Goal: Register for event/course

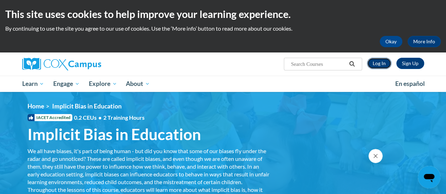
click at [382, 66] on link "Log In" at bounding box center [379, 63] width 24 height 11
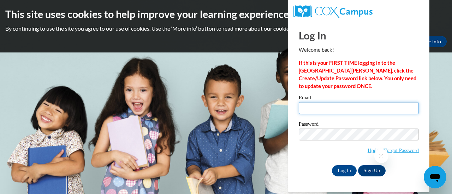
click at [334, 106] on input "Email" at bounding box center [358, 108] width 120 height 12
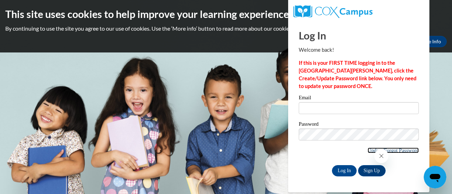
click at [367, 150] on link "Update/Forgot Password" at bounding box center [392, 151] width 51 height 6
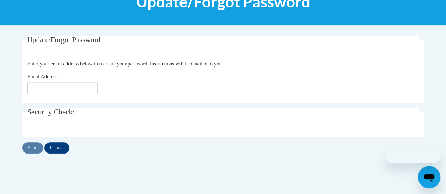
scroll to position [106, 0]
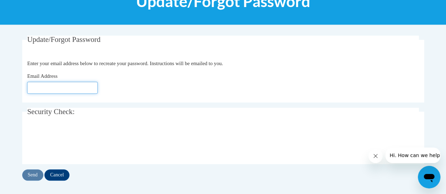
click at [66, 92] on input "Email Address" at bounding box center [62, 88] width 71 height 12
type input "mariahv@ymcaatlanta.org"
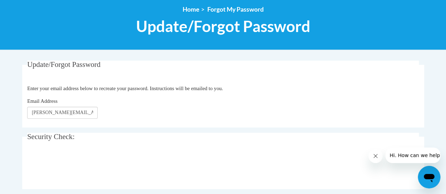
scroll to position [141, 0]
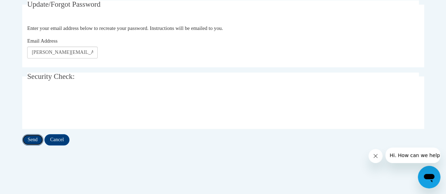
click at [32, 139] on input "Send" at bounding box center [32, 139] width 21 height 11
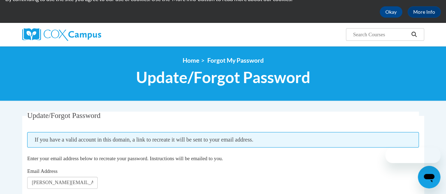
scroll to position [71, 0]
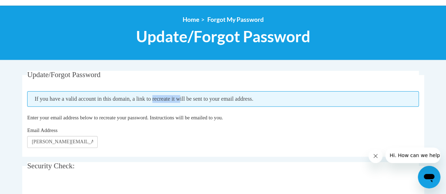
drag, startPoint x: 164, startPoint y: 94, endPoint x: 195, endPoint y: 92, distance: 30.8
click at [194, 91] on span "If you have a valid account in this domain, a link to recreate it will be sent …" at bounding box center [223, 99] width 392 height 16
click at [195, 92] on span "If you have a valid account in this domain, a link to recreate it will be sent …" at bounding box center [223, 99] width 392 height 16
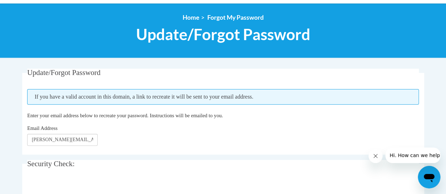
scroll to position [141, 0]
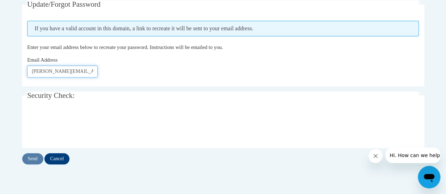
click at [95, 72] on input "mariahv@ymcaatlanta.org" at bounding box center [62, 72] width 71 height 12
click at [36, 161] on input "Send" at bounding box center [32, 158] width 21 height 11
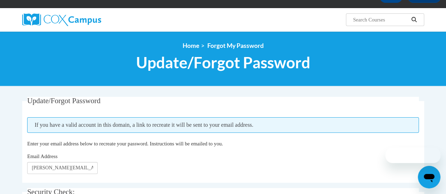
scroll to position [106, 0]
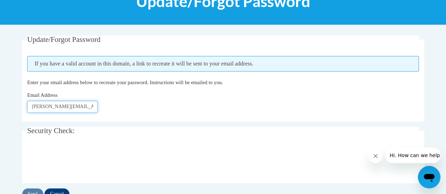
drag, startPoint x: 92, startPoint y: 108, endPoint x: 0, endPoint y: 103, distance: 91.8
click at [0, 103] on body "This site uses cookies to help improve your learning experience. By continuing …" at bounding box center [223, 133] width 446 height 478
click at [32, 103] on input "Email Address" at bounding box center [62, 107] width 71 height 12
type input "[PERSON_NAME][EMAIL_ADDRESS][DOMAIN_NAME]"
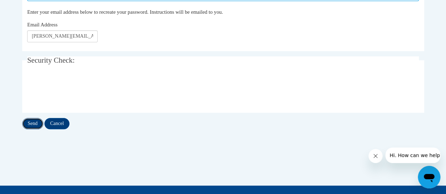
click at [34, 124] on input "Send" at bounding box center [32, 123] width 21 height 11
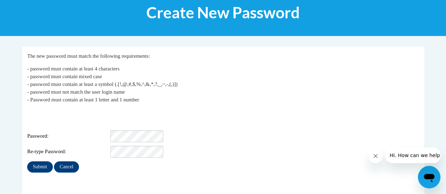
scroll to position [106, 0]
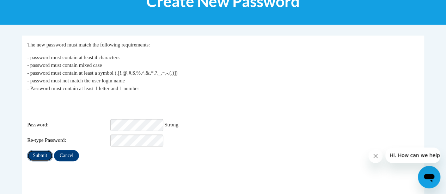
click at [37, 150] on input "Submit" at bounding box center [39, 155] width 25 height 11
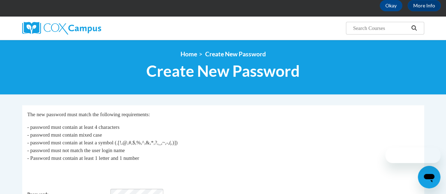
scroll to position [106, 0]
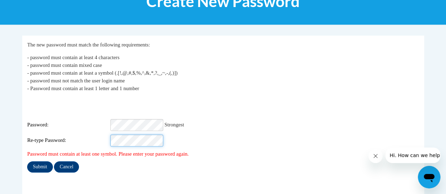
click at [27, 162] on input "Submit" at bounding box center [39, 167] width 25 height 11
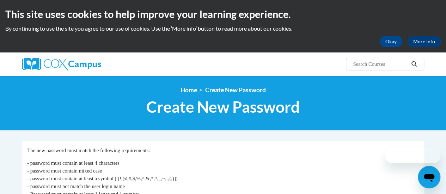
scroll to position [141, 0]
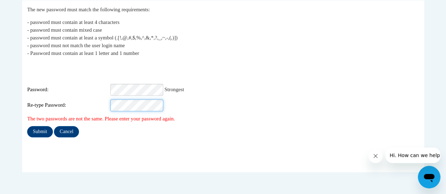
click at [27, 126] on input "Submit" at bounding box center [39, 131] width 25 height 11
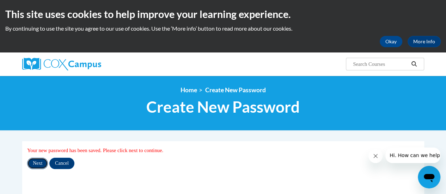
click at [34, 164] on input "Next" at bounding box center [37, 163] width 21 height 11
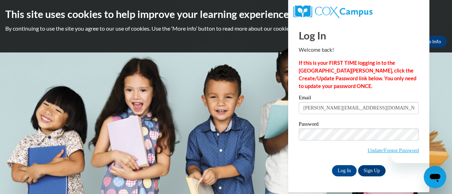
click at [321, 106] on input "mariahv@ymcaatlanta.org" at bounding box center [358, 108] width 120 height 12
drag, startPoint x: 366, startPoint y: 108, endPoint x: 317, endPoint y: 107, distance: 48.4
click at [317, 107] on input "mariahv@ymcaatlanta.org" at bounding box center [358, 108] width 120 height 12
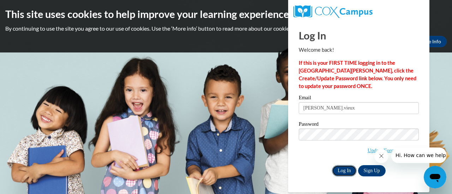
click at [350, 169] on input "Log In" at bounding box center [344, 170] width 25 height 11
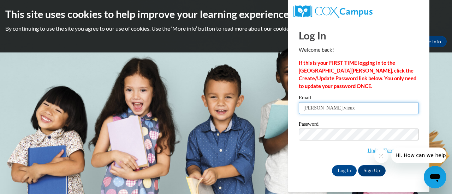
click at [353, 111] on input "mariah.vieux" at bounding box center [358, 108] width 120 height 12
type input "mariah.vieux@gmail.com"
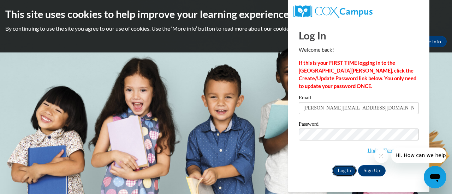
click at [343, 170] on input "Log In" at bounding box center [344, 170] width 25 height 11
click at [378, 157] on icon "Close message from company" at bounding box center [381, 156] width 6 height 6
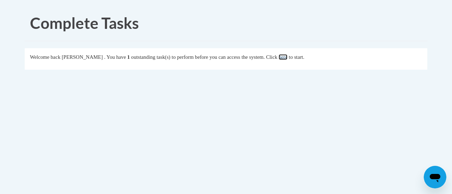
click at [287, 57] on link "here" at bounding box center [282, 57] width 9 height 6
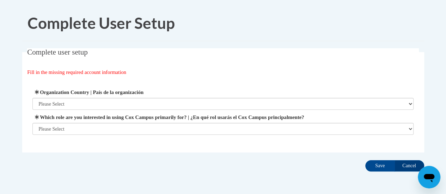
click at [165, 93] on label "Organization Country | País de la organización" at bounding box center [222, 93] width 381 height 8
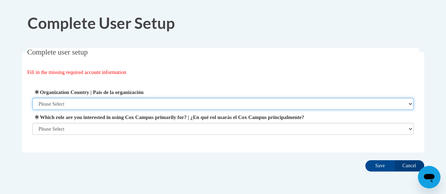
click at [165, 98] on select "Please Select United States | Estados Unidos Outside of the United States | Fue…" at bounding box center [222, 104] width 381 height 12
click at [147, 101] on select "Please Select United States | Estados Unidos Outside of the United States | Fue…" at bounding box center [222, 104] width 381 height 12
select select "ad49bcad-a171-4b2e-b99c-48b446064914"
click at [32, 98] on select "Please Select United States | Estados Unidos Outside of the United States | Fue…" at bounding box center [222, 104] width 381 height 12
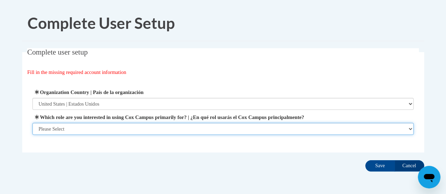
click at [131, 124] on select "Please Select College/University | Colegio/Universidad Community/Nonprofit Part…" at bounding box center [222, 129] width 381 height 12
select select "49058d88-fc43-4af8-93ac-fa8ced758464"
click at [32, 135] on select "Please Select College/University | Colegio/Universidad Community/Nonprofit Part…" at bounding box center [222, 129] width 381 height 12
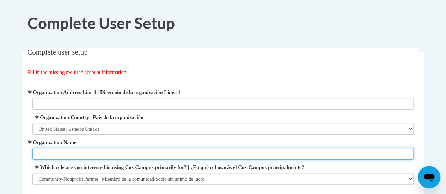
click at [171, 152] on input "Organization Name" at bounding box center [222, 154] width 381 height 12
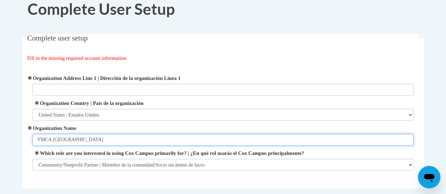
scroll to position [35, 0]
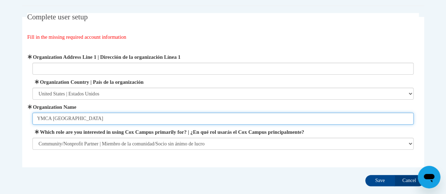
type input "YMCA METRO ATLANTA"
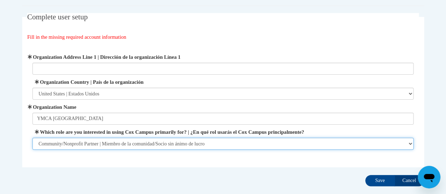
click at [174, 140] on select "Please Select College/University | Colegio/Universidad Community/Nonprofit Part…" at bounding box center [222, 144] width 381 height 12
click at [174, 141] on select "Please Select College/University | Colegio/Universidad Community/Nonprofit Part…" at bounding box center [222, 144] width 381 height 12
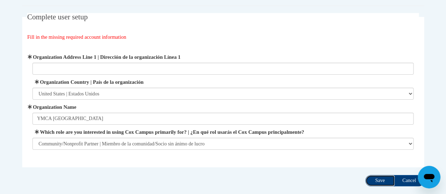
click at [372, 181] on input "Save" at bounding box center [381, 180] width 30 height 11
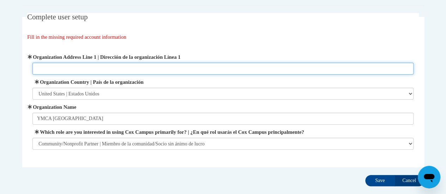
click at [163, 67] on input "Organization Address Line 1 | Dirección de la organización Línea 1" at bounding box center [222, 69] width 381 height 12
type input "569 MARTIN LUTHER KING DRIVE"
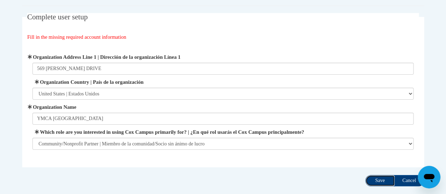
click at [381, 184] on input "Save" at bounding box center [381, 180] width 30 height 11
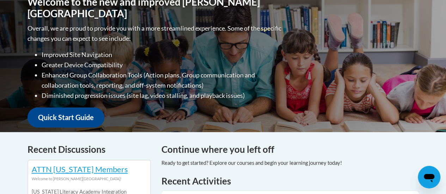
scroll to position [247, 0]
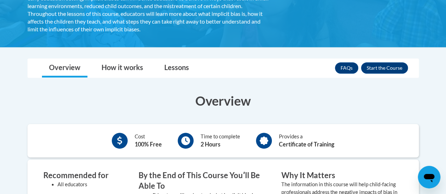
scroll to position [141, 0]
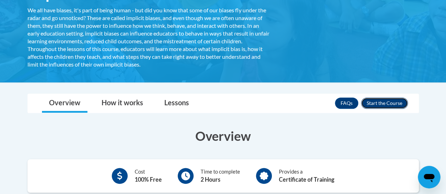
click at [386, 99] on button "Enroll" at bounding box center [384, 103] width 47 height 11
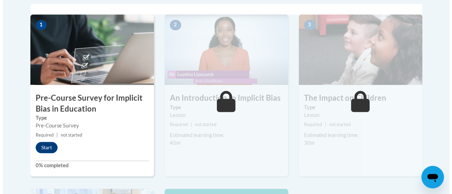
scroll to position [282, 0]
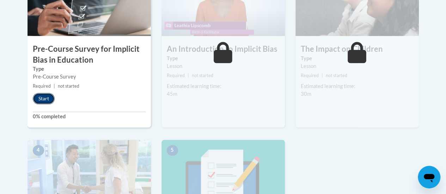
click at [43, 99] on button "Start" at bounding box center [44, 98] width 22 height 11
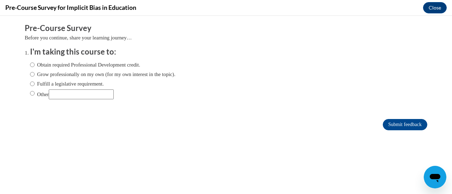
scroll to position [0, 0]
click at [100, 67] on label "Obtain required Professional Development credit." at bounding box center [85, 65] width 110 height 8
click at [35, 67] on input "Obtain required Professional Development credit." at bounding box center [32, 65] width 5 height 8
radio input "true"
click at [382, 124] on input "Submit feedback" at bounding box center [404, 124] width 44 height 11
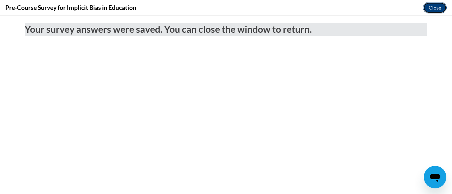
click at [429, 10] on button "Close" at bounding box center [435, 7] width 24 height 11
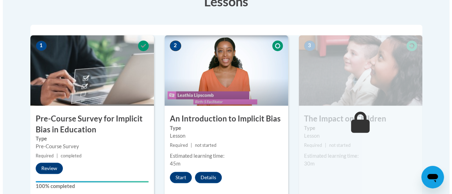
scroll to position [247, 0]
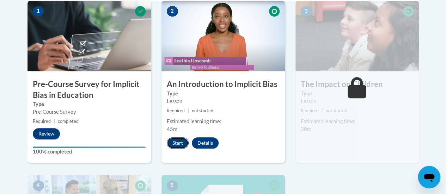
click at [180, 146] on button "Start" at bounding box center [178, 143] width 22 height 11
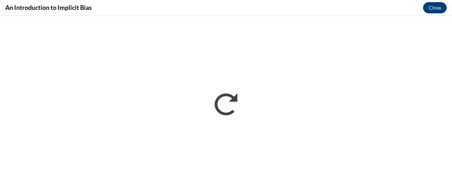
scroll to position [0, 0]
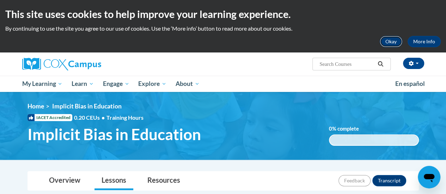
click at [396, 42] on button "Okay" at bounding box center [391, 41] width 23 height 11
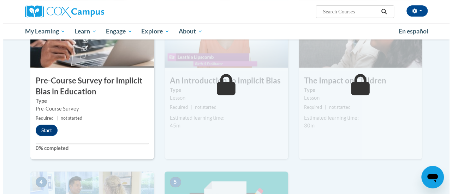
scroll to position [212, 0]
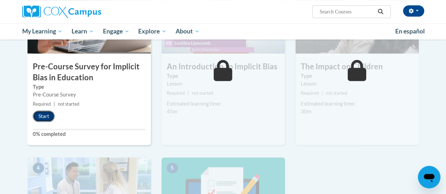
click at [33, 115] on button "Start" at bounding box center [44, 116] width 22 height 11
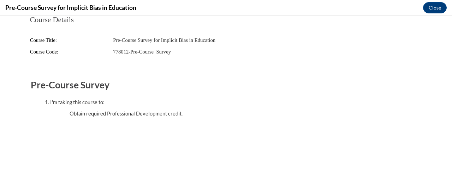
scroll to position [0, 0]
click at [183, 118] on fieldset "Pre-Course Survey I'm taking this course to: Obtain required Professional Devel…" at bounding box center [226, 97] width 390 height 50
click at [443, 7] on button "Close" at bounding box center [435, 7] width 24 height 11
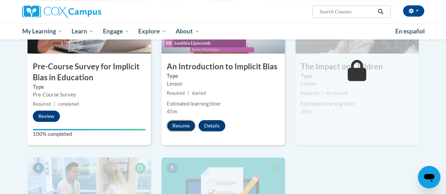
click at [187, 127] on button "Resume" at bounding box center [181, 125] width 29 height 11
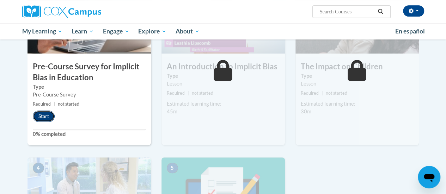
click at [47, 118] on button "Start" at bounding box center [44, 116] width 22 height 11
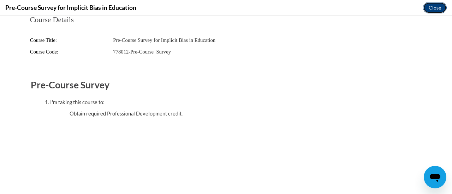
click at [437, 12] on button "Close" at bounding box center [435, 7] width 24 height 11
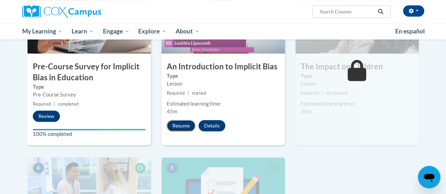
click at [185, 128] on button "Resume" at bounding box center [181, 125] width 29 height 11
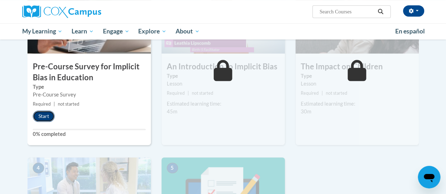
click at [52, 113] on button "Start" at bounding box center [44, 116] width 22 height 11
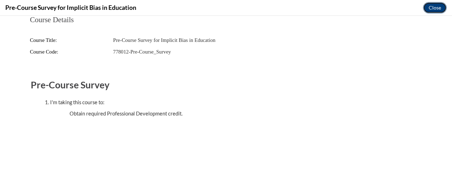
click at [441, 5] on button "Close" at bounding box center [435, 7] width 24 height 11
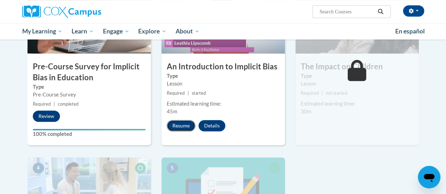
click at [191, 127] on button "Resume" at bounding box center [181, 125] width 29 height 11
